Goal: Task Accomplishment & Management: Use online tool/utility

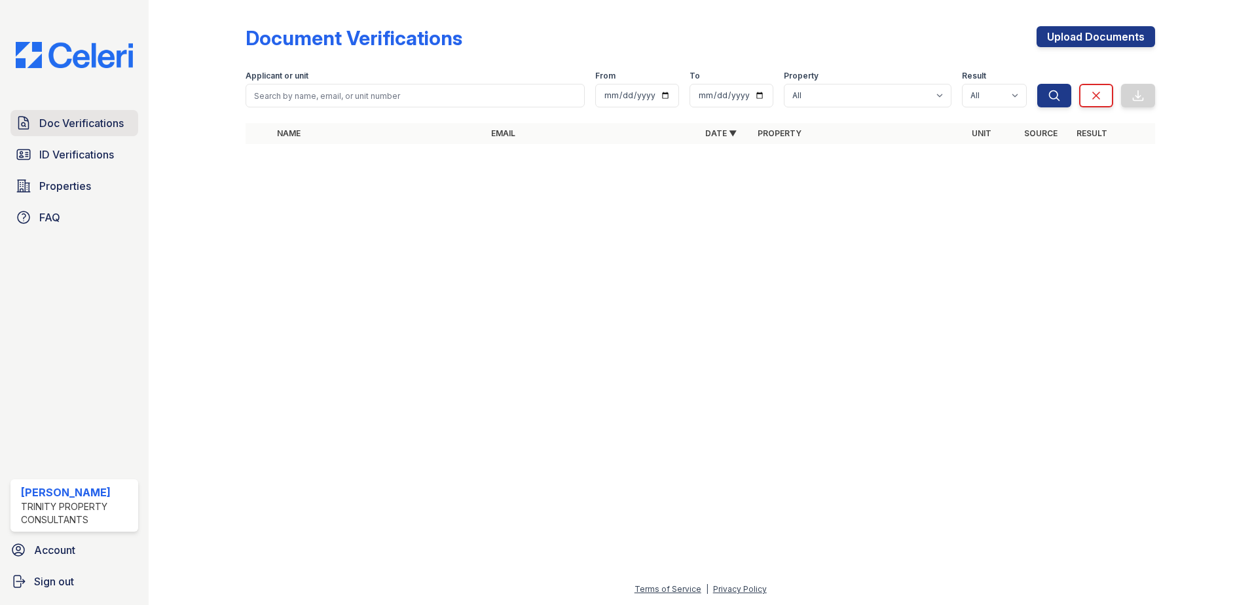
click at [103, 124] on span "Doc Verifications" at bounding box center [81, 123] width 84 height 16
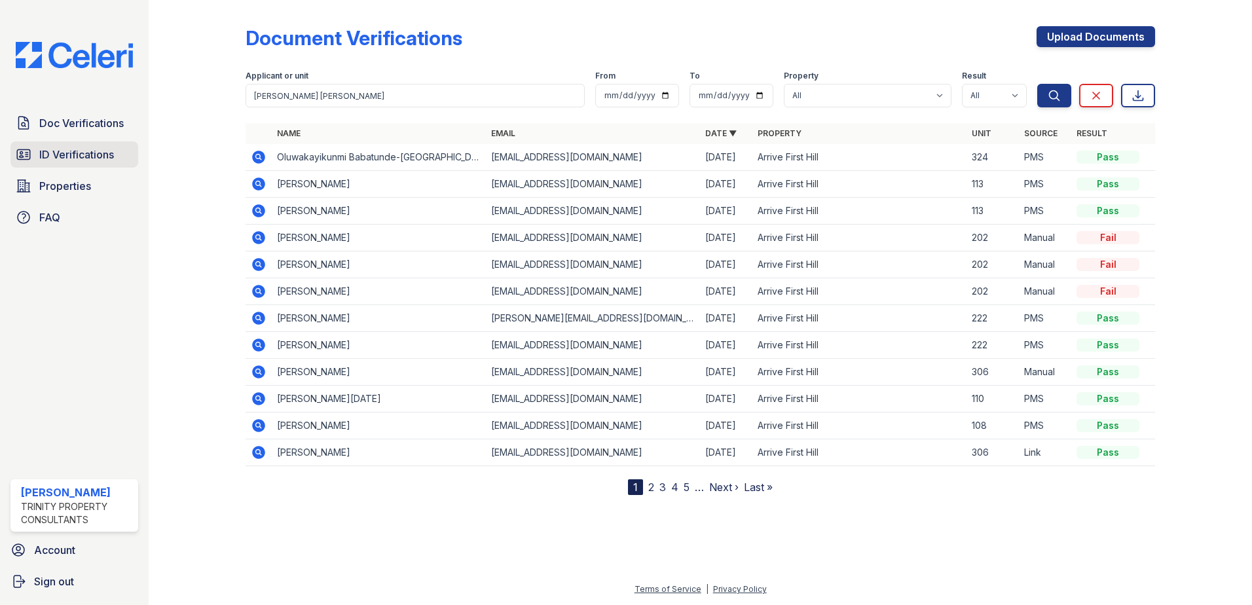
click at [96, 164] on link "ID Verifications" at bounding box center [74, 154] width 128 height 26
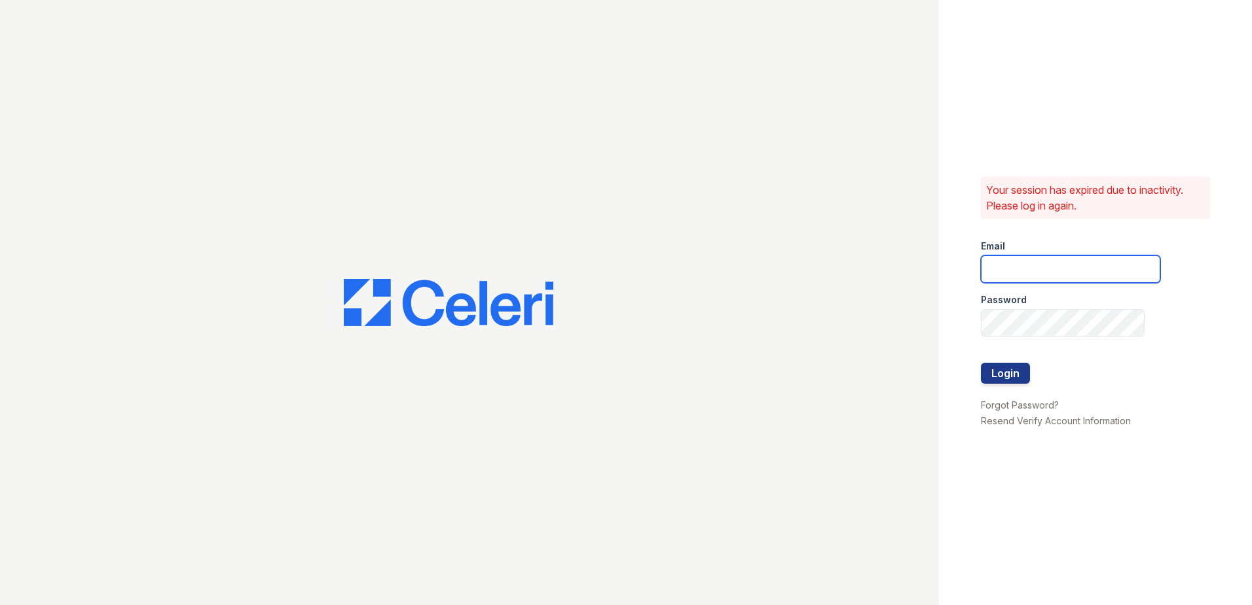
type input "[PERSON_NAME][EMAIL_ADDRESS][PERSON_NAME][DOMAIN_NAME]"
click at [1006, 370] on button "Login" at bounding box center [1005, 373] width 49 height 21
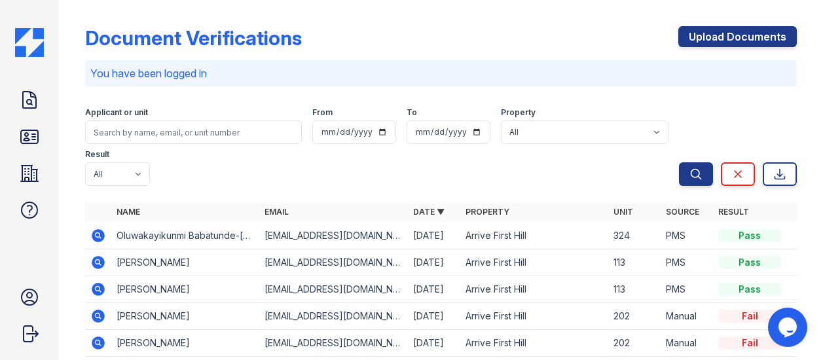
click at [96, 229] on icon at bounding box center [98, 235] width 13 height 13
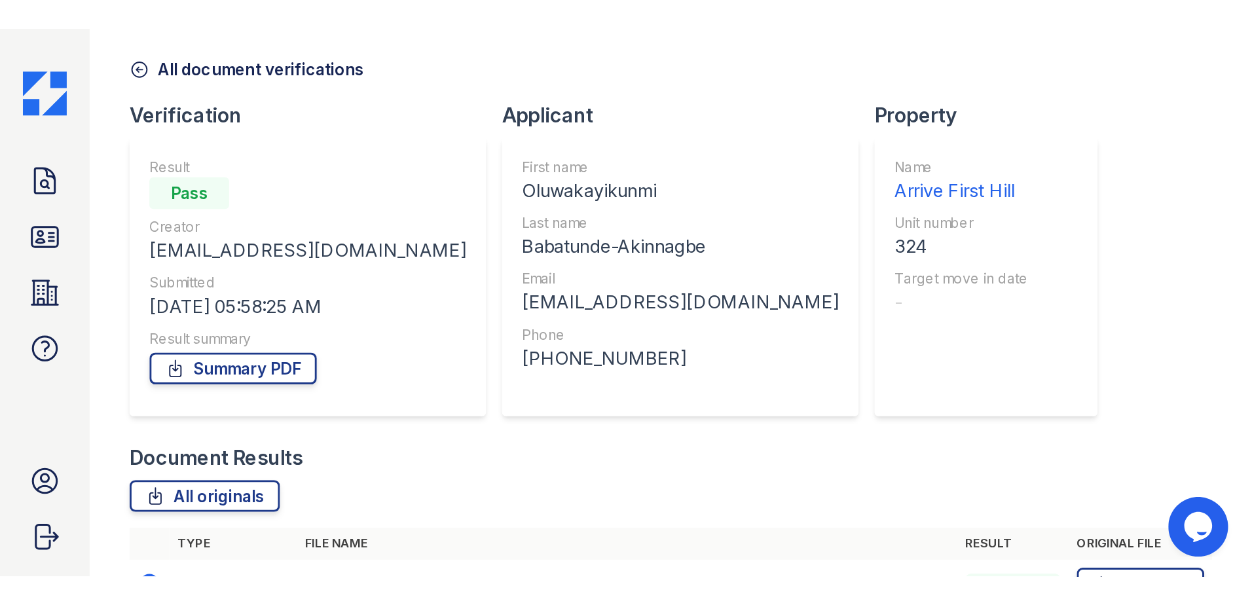
scroll to position [131, 0]
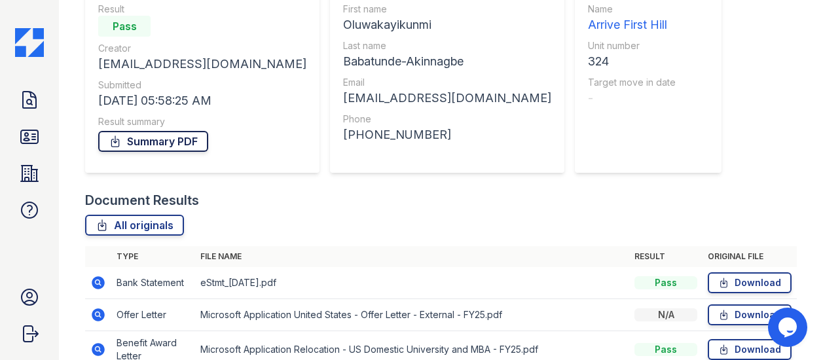
click at [137, 144] on link "Summary PDF" at bounding box center [153, 141] width 110 height 21
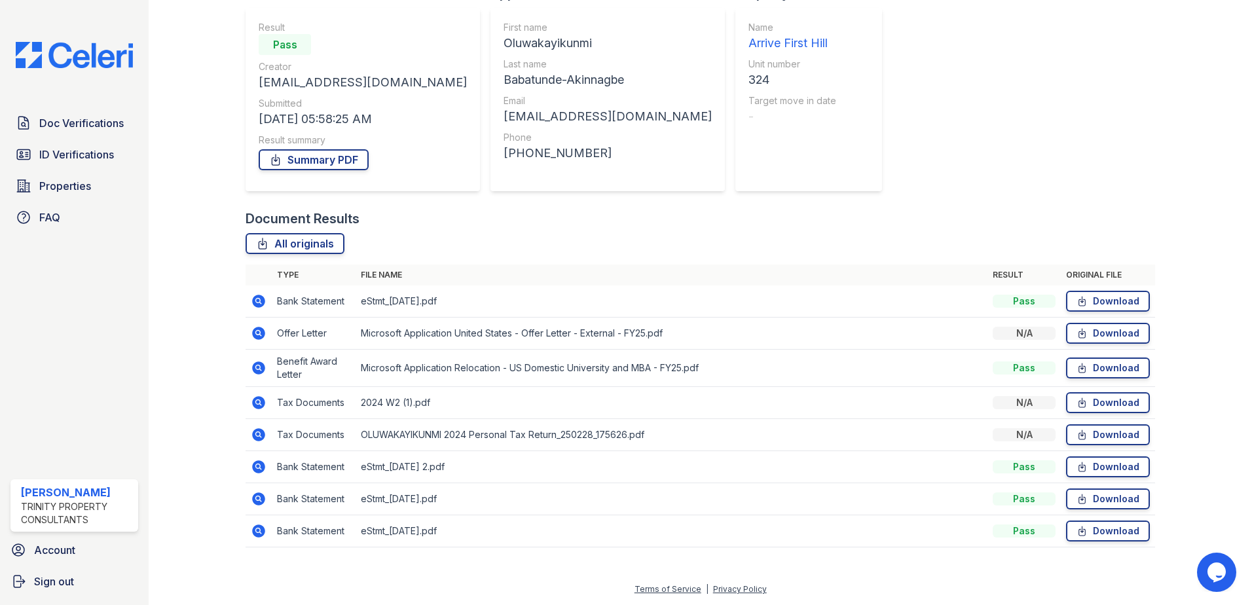
scroll to position [113, 0]
